Goal: Task Accomplishment & Management: Manage account settings

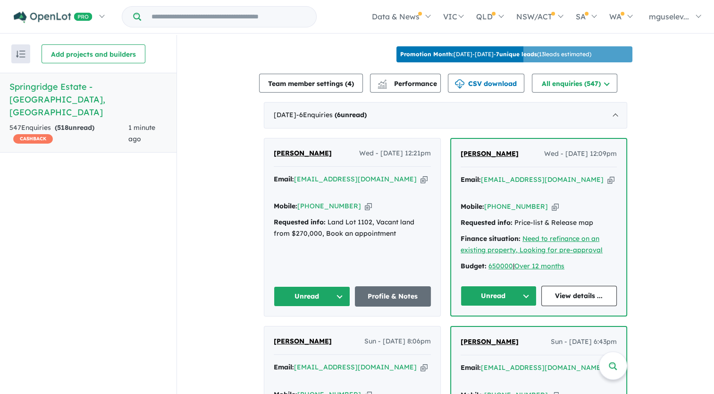
scroll to position [330, 0]
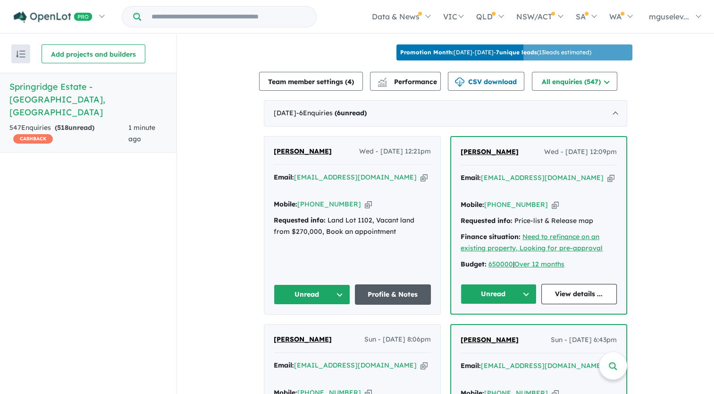
click at [391, 291] on link "Profile & Notes" at bounding box center [393, 294] width 76 height 20
click at [566, 295] on link "View details ..." at bounding box center [579, 294] width 76 height 20
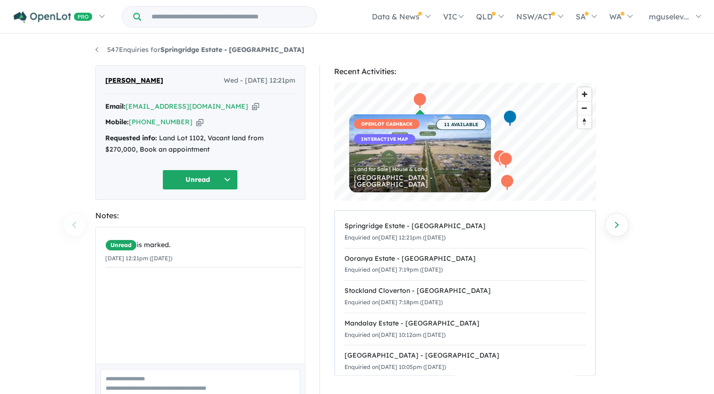
drag, startPoint x: 207, startPoint y: 107, endPoint x: 202, endPoint y: 95, distance: 12.3
click at [252, 107] on icon "button" at bounding box center [255, 106] width 7 height 10
click at [196, 120] on icon "button" at bounding box center [199, 122] width 7 height 10
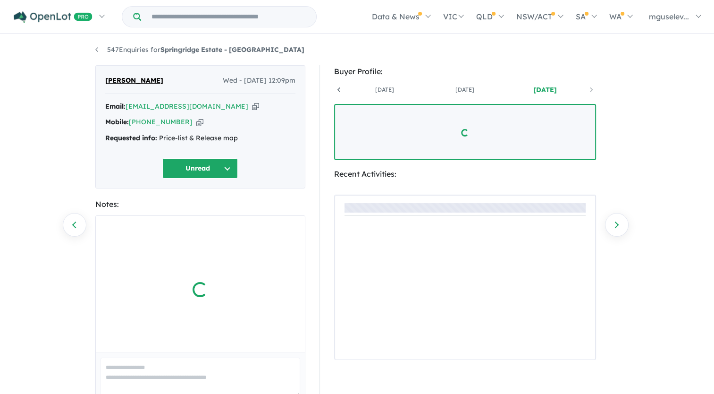
scroll to position [0, 70]
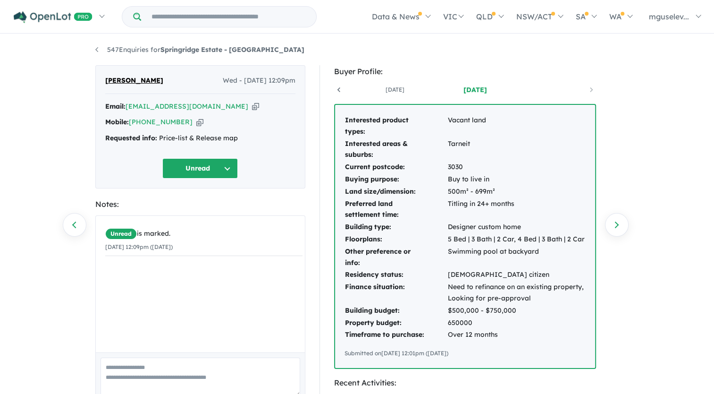
click at [252, 106] on icon "button" at bounding box center [255, 106] width 7 height 10
click at [196, 124] on icon "button" at bounding box center [199, 122] width 7 height 10
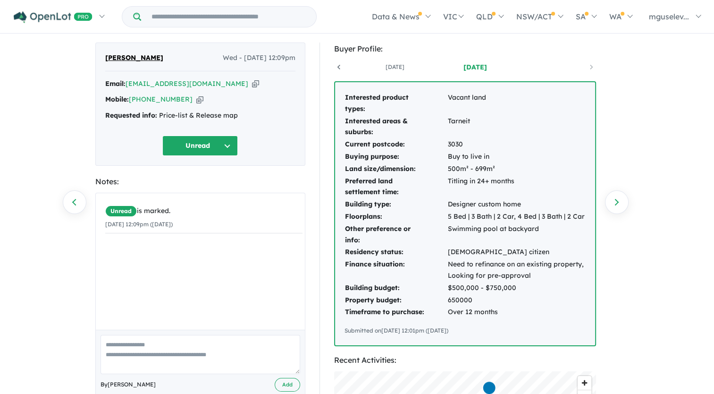
scroll to position [0, 0]
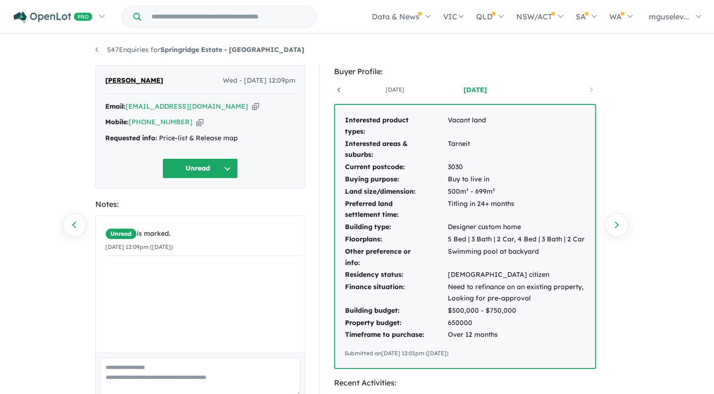
click at [594, 93] on link at bounding box center [555, 89] width 80 height 9
click at [591, 88] on link at bounding box center [555, 89] width 80 height 9
click at [339, 89] on icon at bounding box center [338, 89] width 9 height 9
click at [339, 89] on div "4 years ago 3 years ago 2 years ago" at bounding box center [465, 90] width 262 height 14
click at [595, 86] on icon at bounding box center [591, 89] width 9 height 9
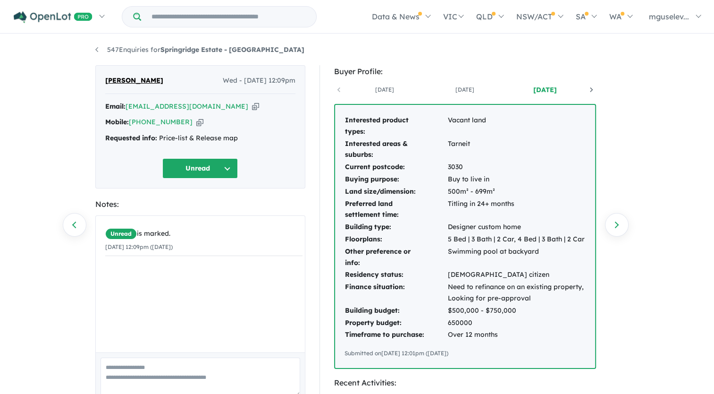
scroll to position [0, 70]
click at [191, 51] on strong "Springridge Estate - [GEOGRAPHIC_DATA]" at bounding box center [232, 49] width 144 height 8
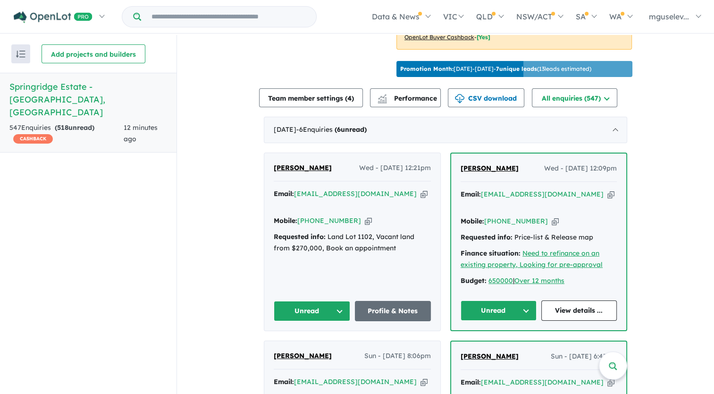
scroll to position [330, 0]
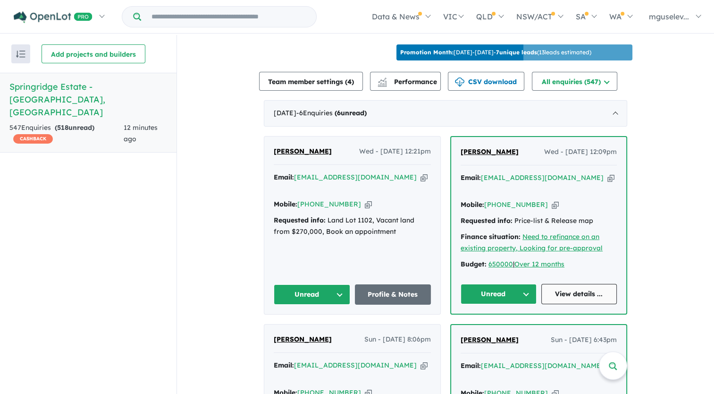
click at [574, 287] on link "View details ..." at bounding box center [579, 294] width 76 height 20
